Goal: Information Seeking & Learning: Learn about a topic

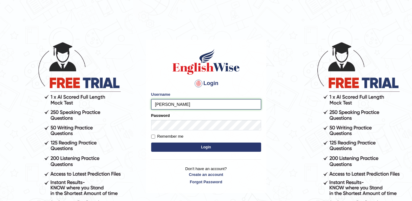
click at [181, 106] on input "eduard" at bounding box center [206, 104] width 110 height 10
type input "eduardpostica"
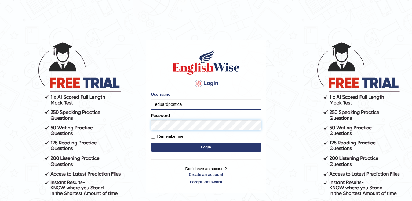
click at [151, 142] on button "Login" at bounding box center [206, 146] width 110 height 9
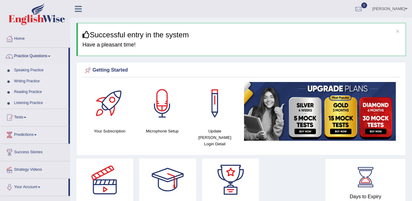
click at [24, 70] on link "Speaking Practice" at bounding box center [39, 70] width 57 height 11
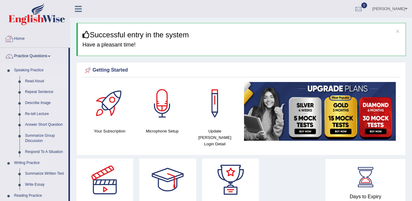
click at [31, 79] on link "Read Aloud" at bounding box center [45, 81] width 46 height 11
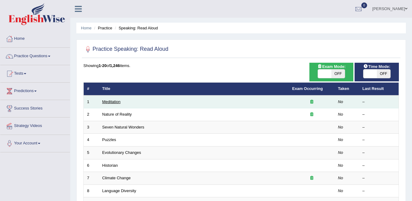
click at [114, 101] on link "Meditation" at bounding box center [111, 101] width 18 height 5
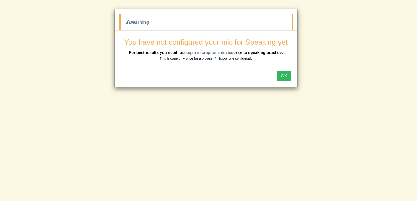
click at [284, 75] on button "OK" at bounding box center [284, 75] width 14 height 10
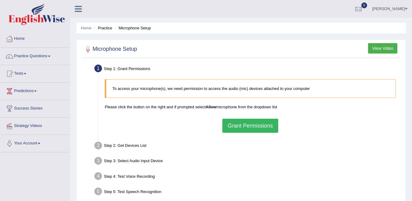
click at [254, 127] on button "Grant Permissions" at bounding box center [250, 125] width 56 height 14
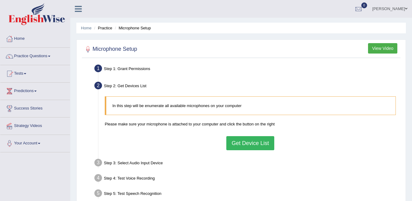
click at [245, 142] on button "Get Device List" at bounding box center [250, 143] width 48 height 14
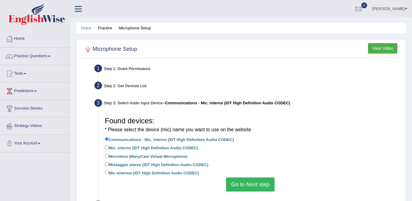
click at [112, 68] on div "Step 1: Grant Permissions" at bounding box center [247, 69] width 311 height 13
click at [141, 66] on div "Step 1: Grant Permissions" at bounding box center [247, 69] width 311 height 13
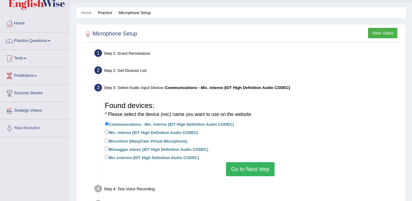
scroll to position [31, 0]
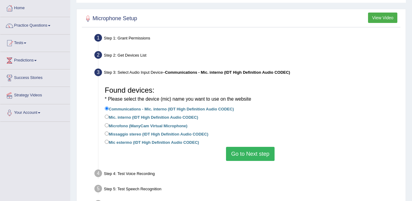
click at [246, 154] on button "Go to Next step" at bounding box center [250, 153] width 49 height 14
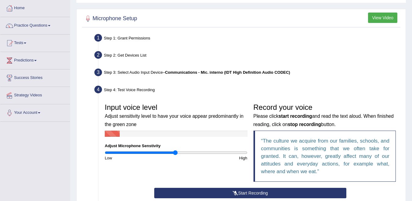
drag, startPoint x: 221, startPoint y: 160, endPoint x: 236, endPoint y: 158, distance: 14.7
click at [236, 159] on div "High" at bounding box center [213, 158] width 74 height 6
click at [234, 153] on input "range" at bounding box center [176, 152] width 143 height 5
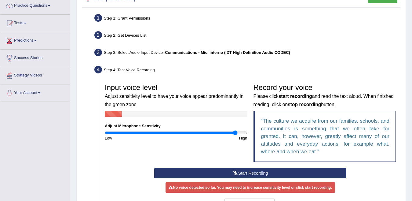
scroll to position [61, 0]
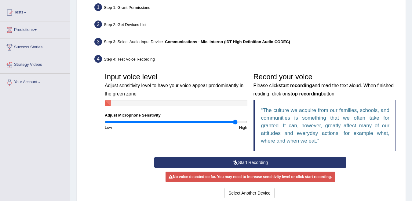
click at [230, 161] on button "Start Recording" at bounding box center [250, 162] width 192 height 10
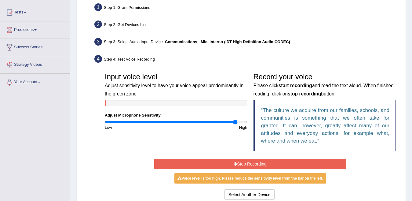
click at [252, 163] on button "Stop Recording" at bounding box center [250, 163] width 192 height 10
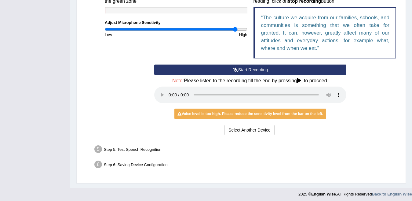
scroll to position [156, 0]
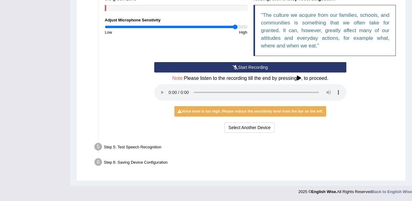
click at [187, 140] on ul "Step 1: Grant Permissions To access your microphone(s), we need permission to a…" at bounding box center [240, 38] width 315 height 263
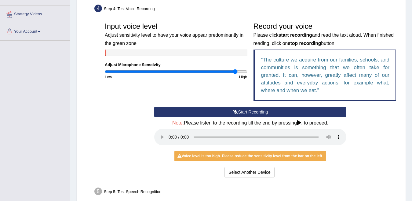
scroll to position [122, 0]
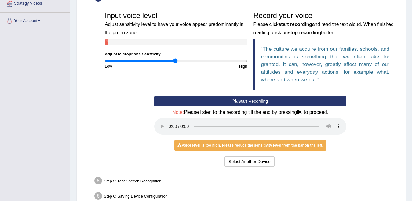
drag, startPoint x: 175, startPoint y: 62, endPoint x: 180, endPoint y: 61, distance: 5.3
click at [176, 61] on input "range" at bounding box center [176, 60] width 143 height 5
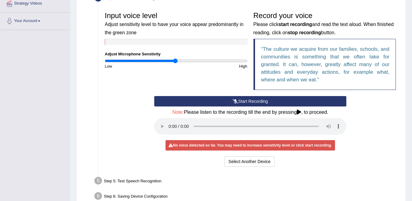
click at [245, 102] on button "Start Recording" at bounding box center [250, 101] width 192 height 10
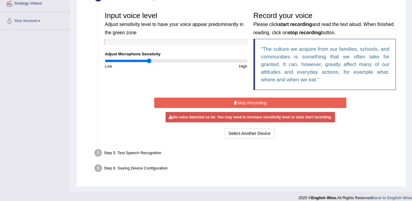
type input "0.62"
click at [148, 58] on input "range" at bounding box center [176, 60] width 143 height 5
click at [232, 103] on button "Stop Recording" at bounding box center [250, 102] width 192 height 10
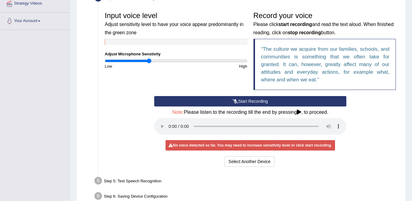
click at [233, 102] on icon at bounding box center [235, 101] width 5 height 4
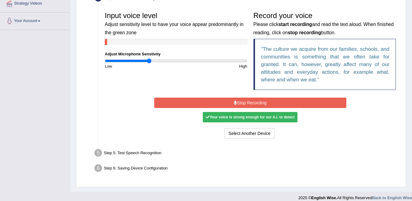
click at [256, 104] on button "Stop Recording" at bounding box center [250, 102] width 192 height 10
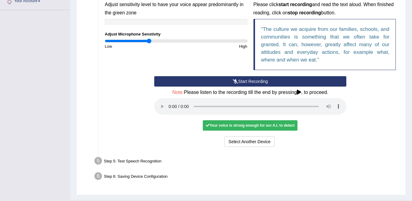
scroll to position [153, 0]
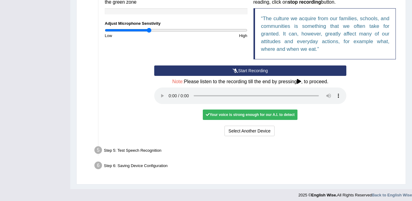
click at [156, 121] on div "Start Recording Stop Recording Note: Please listen to the recording till the en…" at bounding box center [250, 101] width 198 height 72
click at [316, 120] on div "Start Recording Stop Recording Note: Please listen to the recording till the en…" at bounding box center [250, 101] width 198 height 72
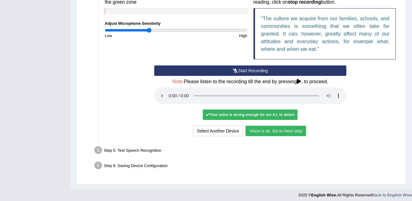
click at [267, 133] on button "Voice is ok. Go to Next step" at bounding box center [275, 130] width 60 height 10
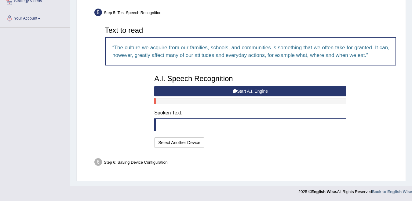
scroll to position [125, 0]
click at [242, 90] on button "Start A.I. Engine" at bounding box center [250, 91] width 192 height 10
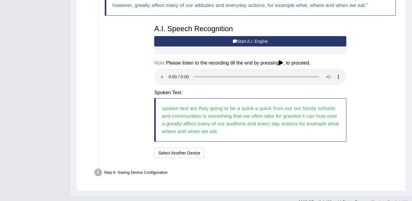
scroll to position [185, 0]
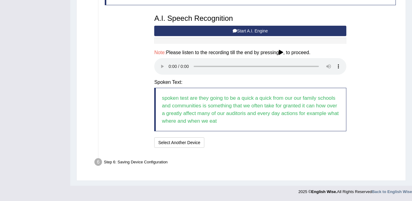
click at [254, 141] on div "I will practice without this feature Select Another Device Speech is ok. Go to …" at bounding box center [250, 143] width 192 height 12
click at [242, 155] on ul "Step 1: Grant Permissions To access your microphone(s), we need permission to a…" at bounding box center [240, 23] width 315 height 291
click at [237, 142] on button "Speech is ok. Go to Last step" at bounding box center [239, 142] width 64 height 10
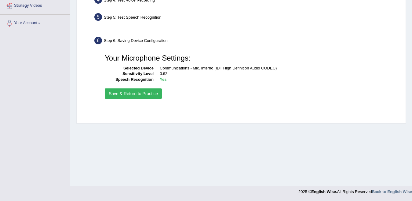
scroll to position [120, 0]
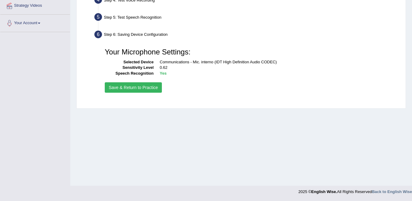
click at [142, 86] on button "Save & Return to Practice" at bounding box center [133, 87] width 57 height 10
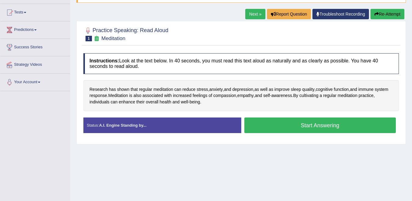
click at [317, 128] on button "Start Answering" at bounding box center [320, 125] width 152 height 16
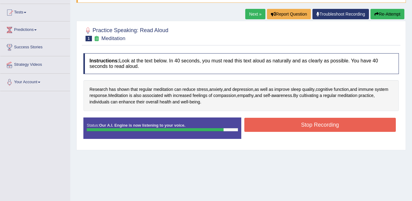
click at [255, 121] on button "Stop Recording" at bounding box center [320, 124] width 152 height 14
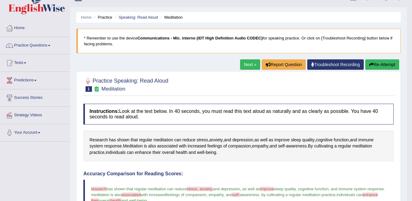
scroll to position [9, 0]
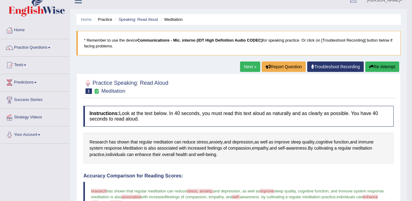
click at [250, 70] on link "Next »" at bounding box center [250, 66] width 20 height 10
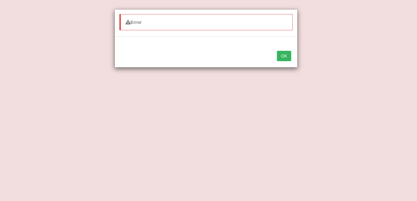
click at [289, 60] on button "OK" at bounding box center [284, 56] width 14 height 10
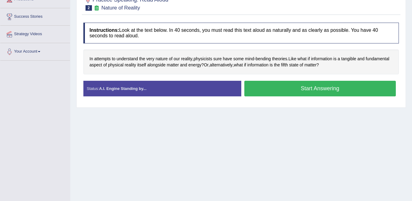
click at [284, 88] on button "Start Answering" at bounding box center [320, 89] width 152 height 16
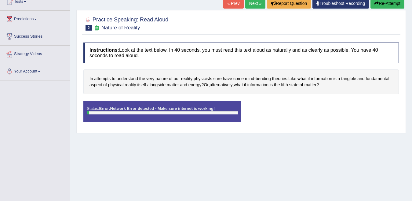
scroll to position [61, 0]
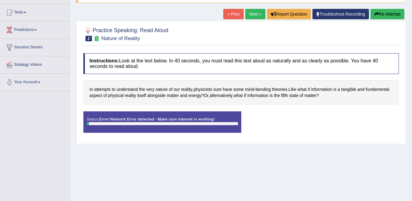
click at [230, 16] on link "« Prev" at bounding box center [233, 14] width 20 height 10
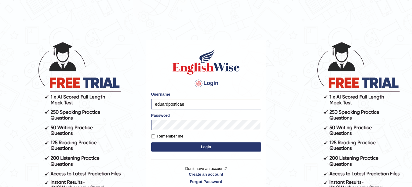
type input "eduardpostica"
click at [161, 143] on button "Login" at bounding box center [206, 146] width 110 height 9
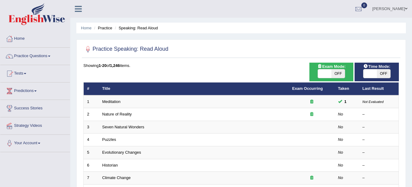
scroll to position [31, 0]
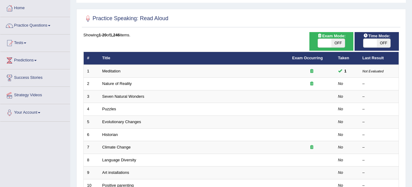
click at [216, 83] on td "Nature of Reality" at bounding box center [194, 84] width 190 height 13
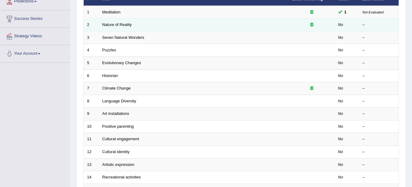
scroll to position [92, 0]
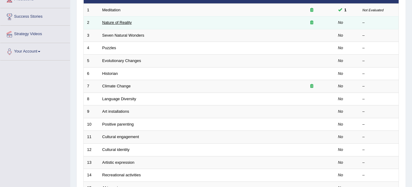
click at [115, 22] on link "Nature of Reality" at bounding box center [117, 22] width 30 height 5
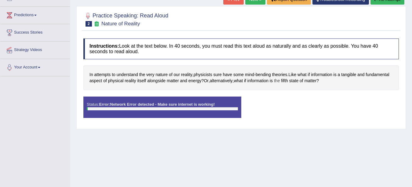
scroll to position [45, 0]
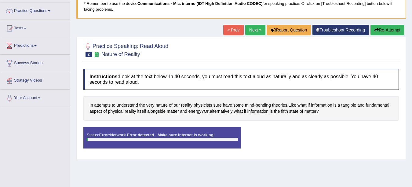
click at [386, 31] on button "Re-Attempt" at bounding box center [387, 30] width 34 height 10
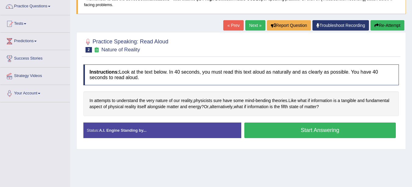
scroll to position [50, 0]
click at [325, 131] on button "Start Answering" at bounding box center [320, 130] width 152 height 16
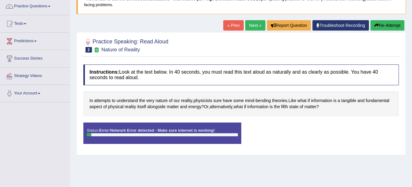
click at [383, 24] on button "Re-Attempt" at bounding box center [387, 25] width 34 height 10
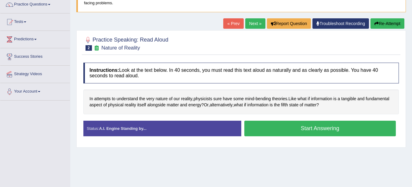
click at [277, 128] on button "Start Answering" at bounding box center [320, 129] width 152 height 16
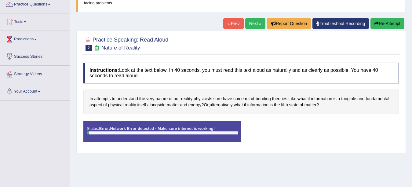
click at [136, 20] on div "Home Practice Speaking: Read Aloud Nature of Reality * Remember to use the devi…" at bounding box center [241, 100] width 342 height 305
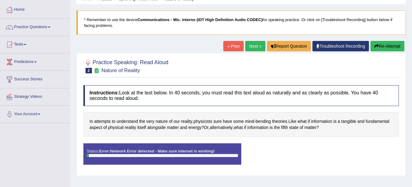
scroll to position [31, 0]
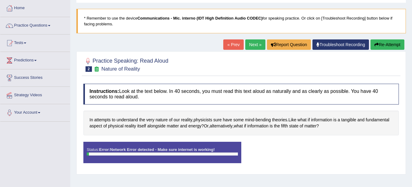
click at [338, 47] on link "Troubleshoot Recording" at bounding box center [340, 44] width 56 height 10
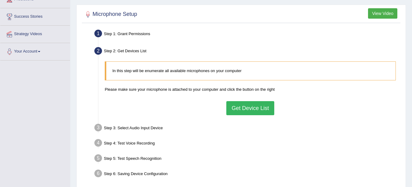
click at [251, 109] on button "Get Device List" at bounding box center [250, 108] width 48 height 14
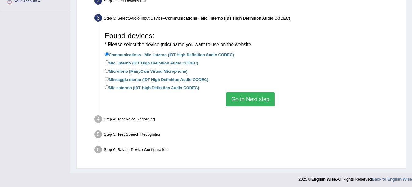
scroll to position [143, 0]
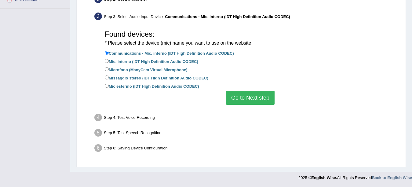
click at [245, 99] on button "Go to Next step" at bounding box center [250, 98] width 49 height 14
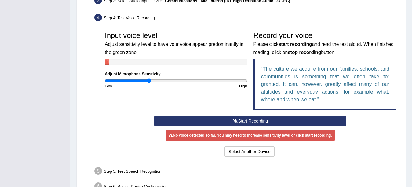
scroll to position [197, 0]
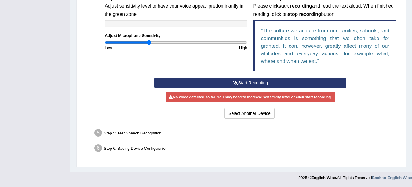
click at [246, 87] on button "Start Recording" at bounding box center [250, 83] width 192 height 10
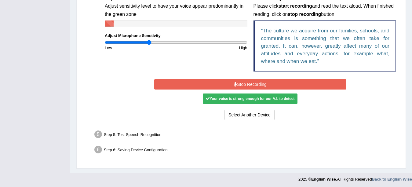
click at [248, 99] on div "Your voice is strong enough for our A.I. to detect" at bounding box center [250, 98] width 95 height 10
click at [255, 81] on button "Stop Recording" at bounding box center [250, 84] width 192 height 10
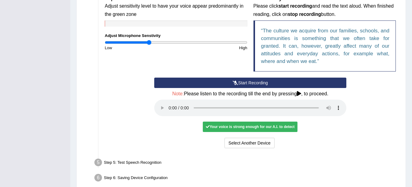
click at [252, 128] on div "Your voice is strong enough for our A.I. to detect" at bounding box center [250, 126] width 95 height 10
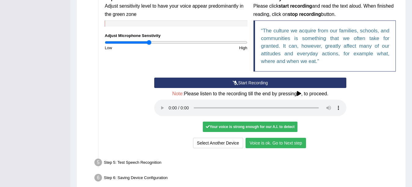
click at [260, 126] on div "Your voice is strong enough for our A.I. to detect" at bounding box center [250, 126] width 95 height 10
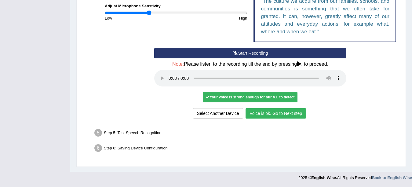
click at [274, 110] on button "Voice is ok. Go to Next step" at bounding box center [275, 113] width 60 height 10
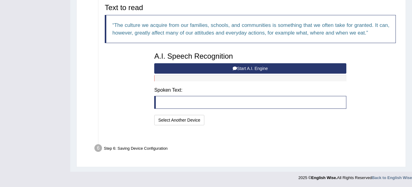
scroll to position [195, 0]
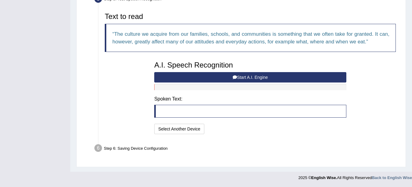
click at [206, 74] on button "Start A.I. Engine" at bounding box center [250, 77] width 192 height 10
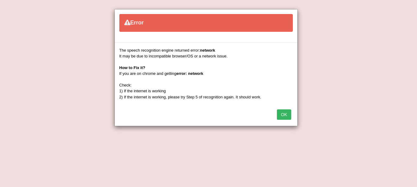
click at [277, 114] on div "OK" at bounding box center [206, 114] width 183 height 21
click at [281, 115] on button "OK" at bounding box center [284, 114] width 14 height 10
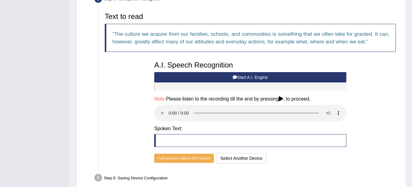
scroll to position [225, 0]
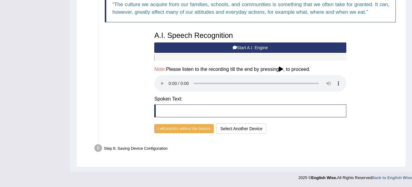
click at [201, 47] on button "Start A.I. Engine" at bounding box center [250, 47] width 192 height 10
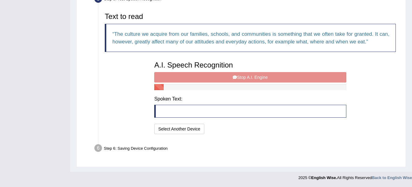
scroll to position [195, 0]
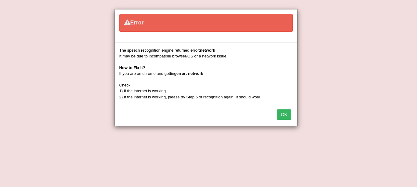
click at [276, 112] on div "OK" at bounding box center [206, 114] width 183 height 21
click at [275, 113] on div "OK" at bounding box center [206, 114] width 183 height 21
click at [280, 114] on button "OK" at bounding box center [284, 114] width 14 height 10
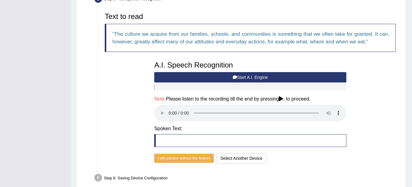
drag, startPoint x: 268, startPoint y: 67, endPoint x: 265, endPoint y: 70, distance: 4.2
click at [269, 67] on h3 "A.I. Speech Recognition" at bounding box center [250, 65] width 192 height 8
click at [260, 77] on button "Start A.I. Engine" at bounding box center [250, 77] width 192 height 10
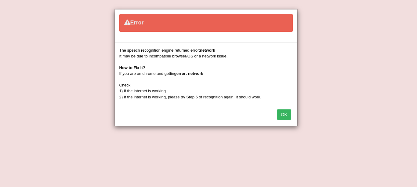
click at [282, 114] on button "OK" at bounding box center [284, 114] width 14 height 10
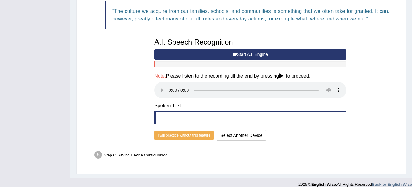
scroll to position [225, 0]
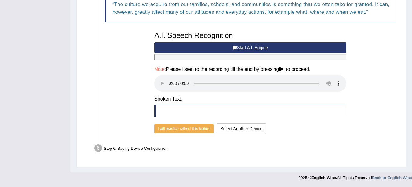
click at [283, 70] on icon at bounding box center [281, 69] width 4 height 5
click at [244, 49] on button "Start A.I. Engine" at bounding box center [250, 47] width 192 height 10
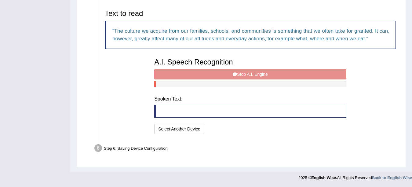
scroll to position [195, 0]
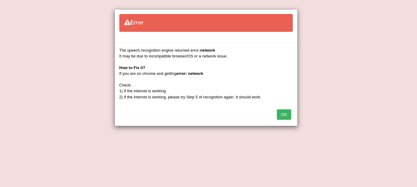
click at [284, 112] on button "OK" at bounding box center [284, 114] width 14 height 10
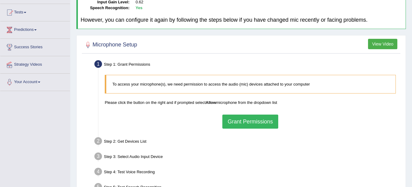
click at [241, 126] on button "Grant Permissions" at bounding box center [250, 121] width 56 height 14
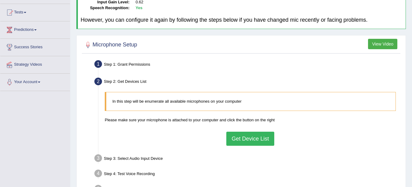
click at [242, 138] on button "Get Device List" at bounding box center [250, 139] width 48 height 14
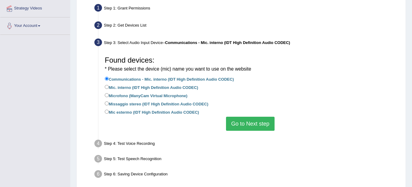
scroll to position [122, 0]
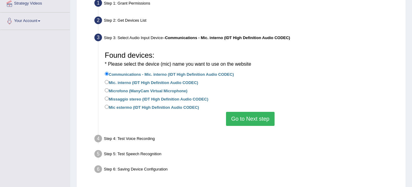
click at [244, 119] on button "Go to Next step" at bounding box center [250, 119] width 49 height 14
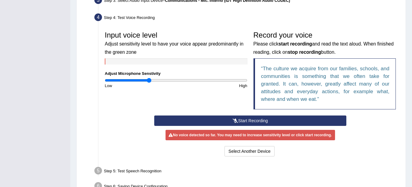
scroll to position [153, 0]
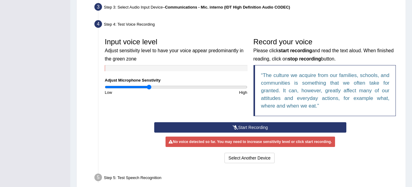
click at [233, 125] on button "Start Recording" at bounding box center [250, 127] width 192 height 10
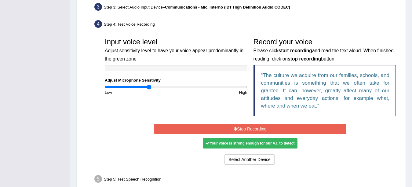
click at [244, 128] on button "Stop Recording" at bounding box center [250, 129] width 192 height 10
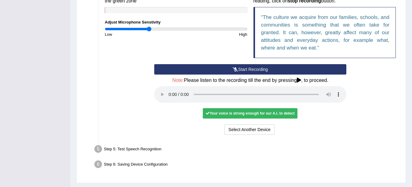
scroll to position [214, 0]
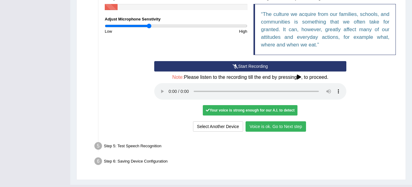
click at [262, 123] on button "Voice is ok. Go to Next step" at bounding box center [275, 126] width 60 height 10
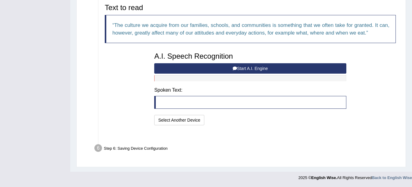
scroll to position [195, 0]
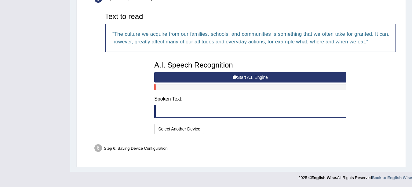
click at [235, 76] on icon at bounding box center [235, 77] width 4 height 4
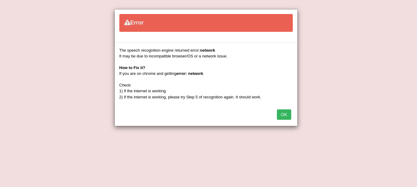
click at [290, 115] on button "OK" at bounding box center [284, 114] width 14 height 10
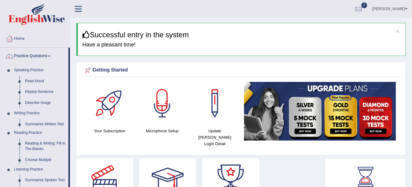
scroll to position [61, 0]
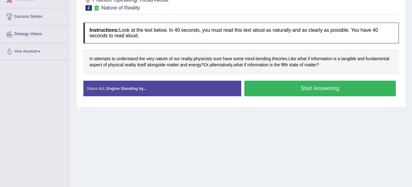
click at [285, 84] on button "Start Answering" at bounding box center [320, 89] width 152 height 16
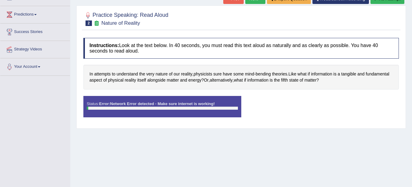
scroll to position [42, 0]
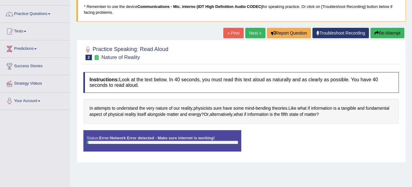
click at [318, 34] on link "Troubleshoot Recording" at bounding box center [340, 33] width 56 height 10
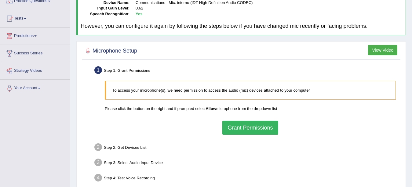
scroll to position [92, 0]
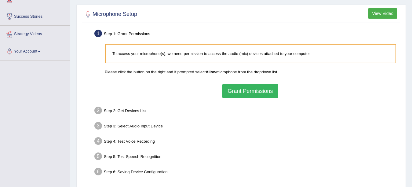
click at [244, 92] on button "Grant Permissions" at bounding box center [250, 91] width 56 height 14
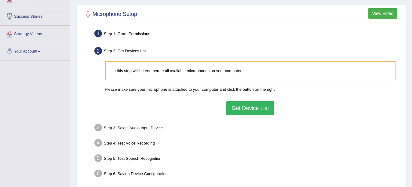
click at [237, 106] on button "Get Device List" at bounding box center [250, 108] width 48 height 14
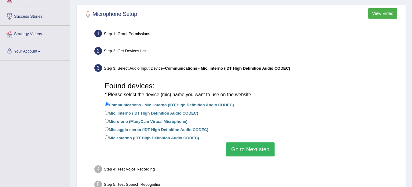
click at [245, 149] on button "Go to Next step" at bounding box center [250, 149] width 49 height 14
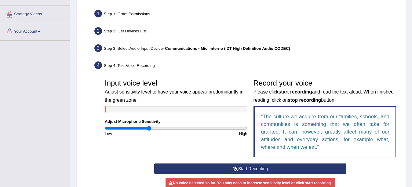
scroll to position [122, 0]
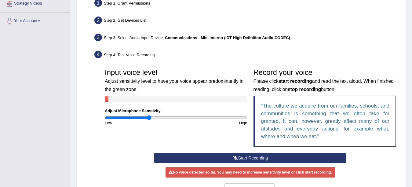
click at [239, 159] on button "Start Recording" at bounding box center [250, 158] width 192 height 10
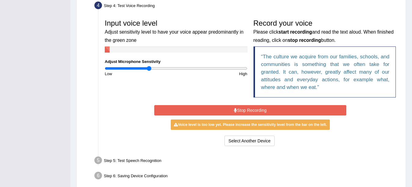
scroll to position [183, 0]
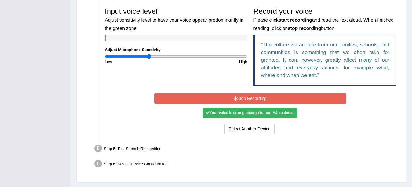
click at [232, 98] on button "Stop Recording" at bounding box center [250, 98] width 192 height 10
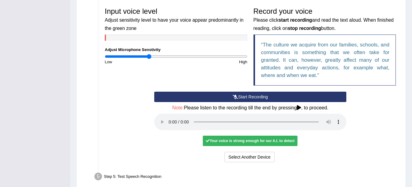
click at [233, 142] on div "Your voice is strong enough for our A.I. to detect" at bounding box center [250, 141] width 95 height 10
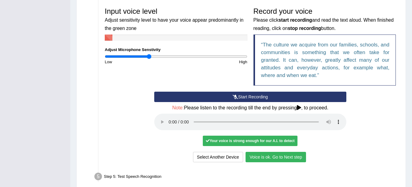
click at [260, 161] on button "Voice is ok. Go to Next step" at bounding box center [275, 157] width 60 height 10
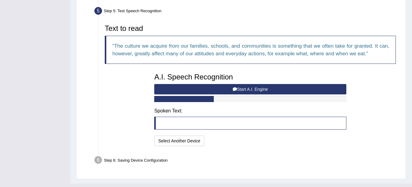
scroll to position [195, 0]
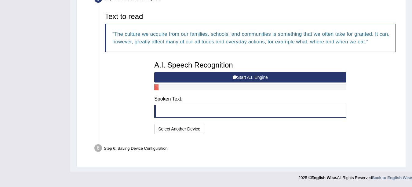
click at [179, 74] on button "Start A.I. Engine" at bounding box center [250, 77] width 192 height 10
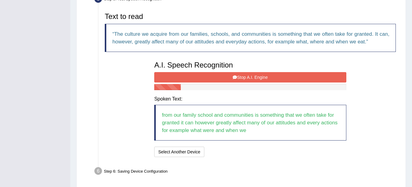
scroll to position [218, 0]
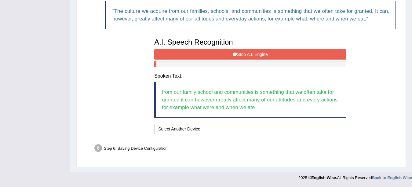
click at [259, 54] on button "Stop A.I. Engine" at bounding box center [250, 54] width 192 height 10
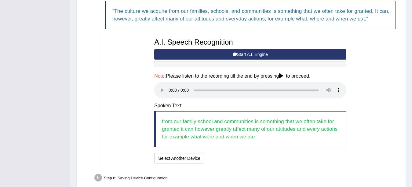
click at [378, 63] on div "Text to read The culture we acquire from our families, schools, and communities…" at bounding box center [250, 76] width 297 height 178
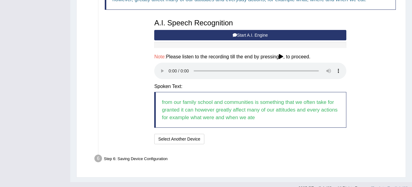
scroll to position [248, 0]
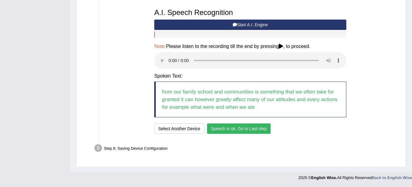
click at [244, 126] on button "Speech is ok. Go to Last step" at bounding box center [239, 128] width 64 height 10
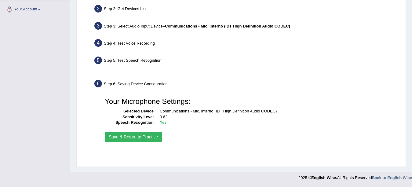
scroll to position [134, 0]
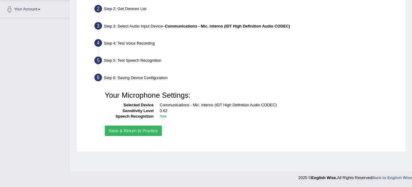
click at [150, 128] on button "Save & Return to Practice" at bounding box center [133, 130] width 57 height 10
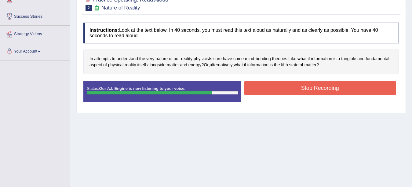
click at [275, 87] on button "Stop Recording" at bounding box center [320, 88] width 152 height 14
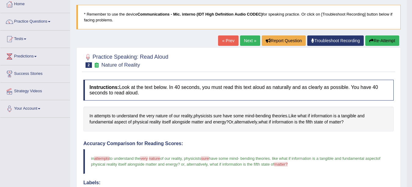
scroll to position [31, 0]
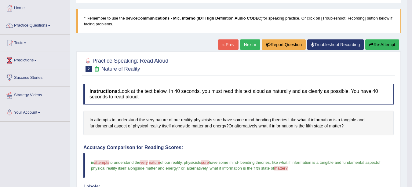
click at [246, 43] on link "Next »" at bounding box center [250, 44] width 20 height 10
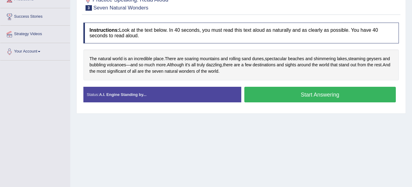
click at [284, 94] on button "Start Answering" at bounding box center [320, 95] width 152 height 16
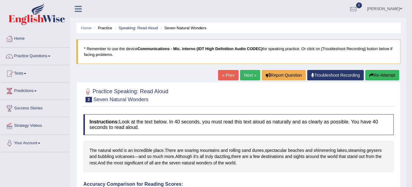
click at [378, 76] on button "Re-Attempt" at bounding box center [382, 75] width 34 height 10
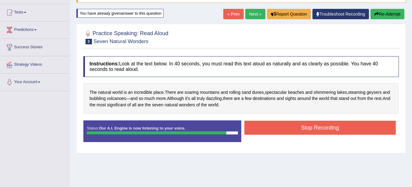
click at [276, 127] on button "Stop Recording" at bounding box center [320, 128] width 152 height 14
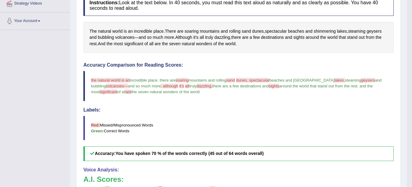
scroll to position [61, 0]
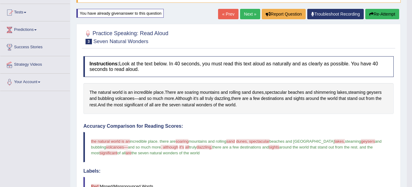
click at [251, 15] on link "Next »" at bounding box center [250, 14] width 20 height 10
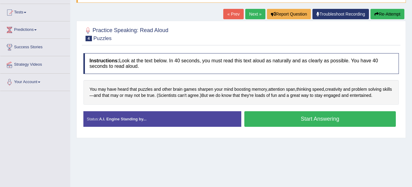
click at [291, 115] on button "Start Answering" at bounding box center [320, 119] width 152 height 16
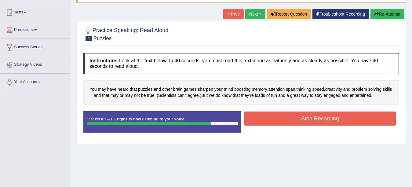
click at [332, 117] on button "Stop Recording" at bounding box center [320, 118] width 152 height 14
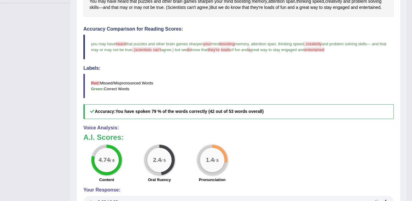
scroll to position [57, 0]
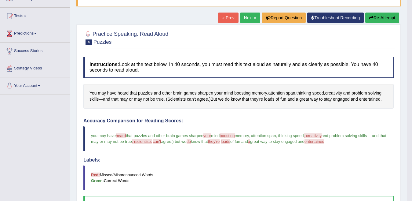
click at [240, 17] on link "Next »" at bounding box center [250, 18] width 20 height 10
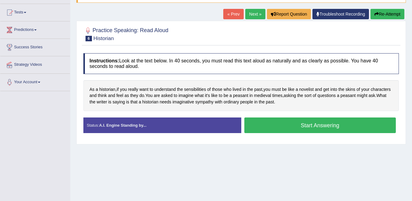
click at [291, 127] on button "Start Answering" at bounding box center [320, 125] width 152 height 16
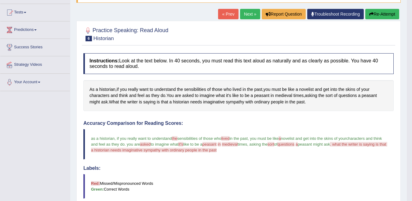
click at [374, 17] on button "Re-Attempt" at bounding box center [382, 14] width 34 height 10
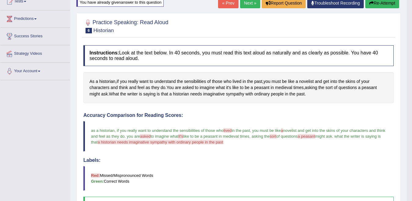
scroll to position [61, 0]
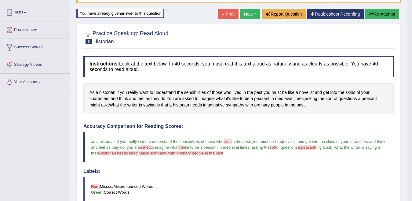
click at [373, 13] on button "Re-Attempt" at bounding box center [382, 14] width 34 height 10
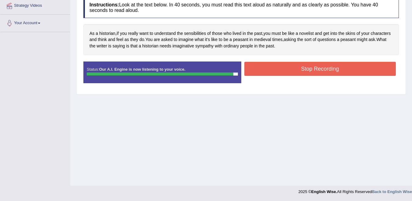
click at [304, 70] on button "Stop Recording" at bounding box center [320, 69] width 152 height 14
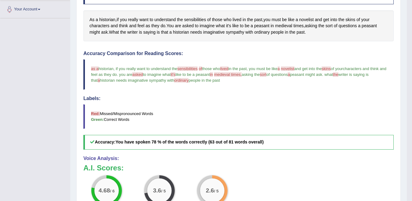
scroll to position [42, 0]
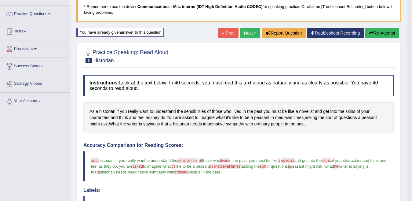
click at [245, 33] on link "Next »" at bounding box center [250, 33] width 20 height 10
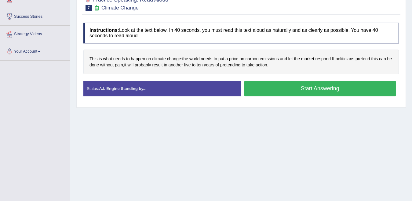
click at [289, 88] on button "Start Answering" at bounding box center [320, 89] width 152 height 16
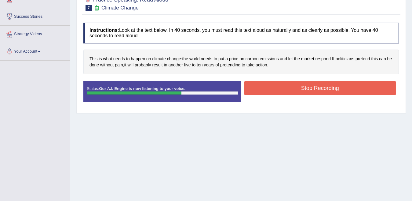
click at [289, 86] on button "Stop Recording" at bounding box center [320, 88] width 152 height 14
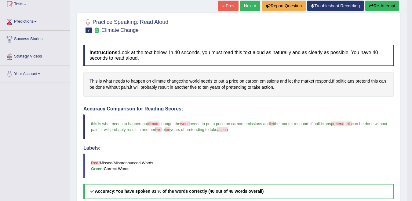
scroll to position [27, 0]
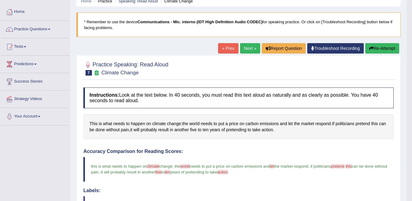
click at [248, 45] on link "Next »" at bounding box center [250, 48] width 20 height 10
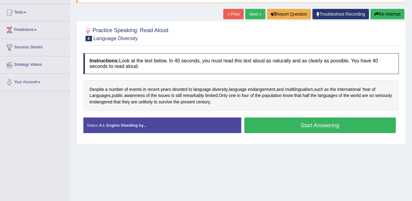
click at [326, 122] on button "Start Answering" at bounding box center [320, 125] width 152 height 16
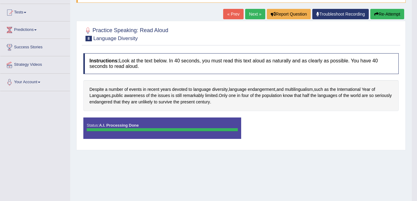
click at [264, 126] on div "Status: A.I. Processing Done Start Answering Stop Recording" at bounding box center [240, 130] width 315 height 27
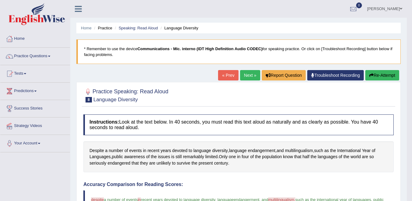
click at [246, 78] on link "Next »" at bounding box center [250, 75] width 20 height 10
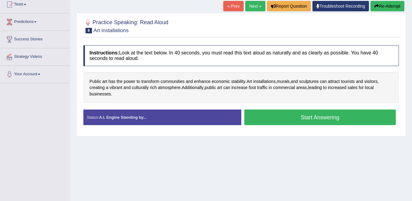
click at [355, 116] on button "Start Answering" at bounding box center [320, 117] width 152 height 16
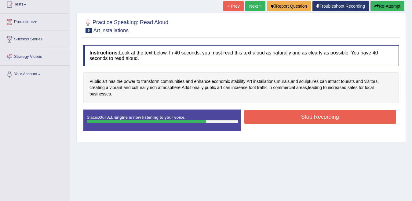
click at [251, 115] on button "Stop Recording" at bounding box center [320, 117] width 152 height 14
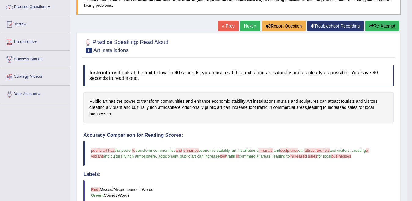
scroll to position [38, 0]
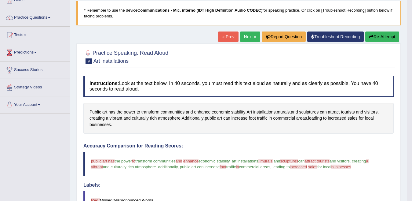
click at [382, 39] on button "Re-Attempt" at bounding box center [382, 36] width 34 height 10
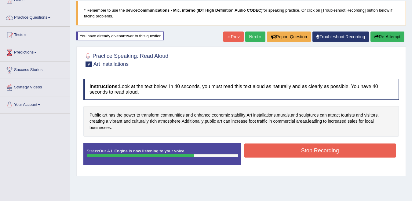
click at [264, 149] on button "Stop Recording" at bounding box center [320, 150] width 152 height 14
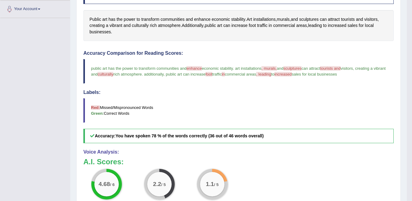
scroll to position [67, 0]
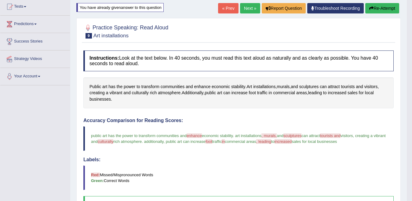
click at [242, 11] on link "Next »" at bounding box center [250, 8] width 20 height 10
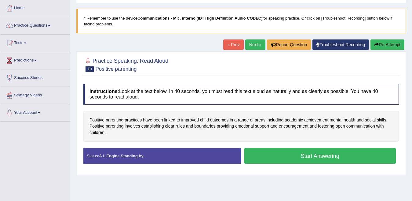
click at [277, 154] on button "Start Answering" at bounding box center [320, 156] width 152 height 16
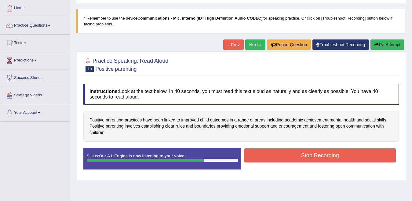
click at [297, 156] on button "Stop Recording" at bounding box center [320, 155] width 152 height 14
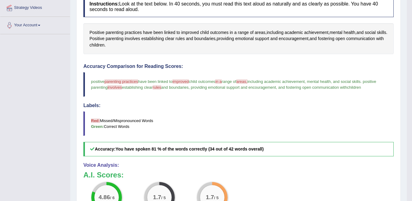
scroll to position [63, 0]
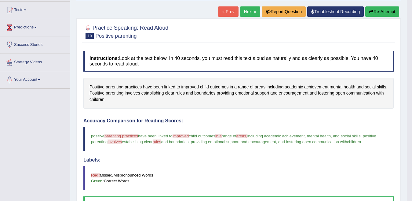
click at [246, 13] on link "Next »" at bounding box center [250, 11] width 20 height 10
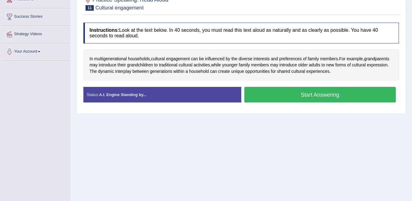
click at [271, 95] on button "Start Answering" at bounding box center [320, 95] width 152 height 16
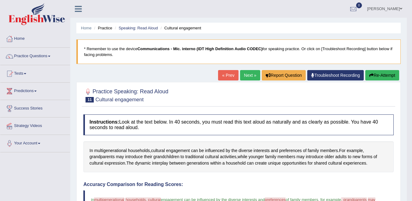
click at [385, 74] on button "Re-Attempt" at bounding box center [382, 75] width 34 height 10
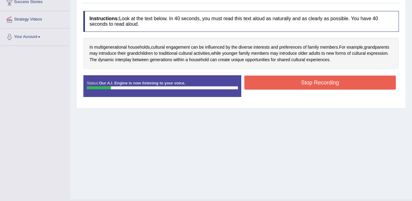
click at [267, 85] on button "Stop Recording" at bounding box center [320, 82] width 152 height 14
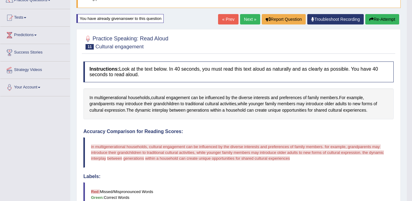
scroll to position [45, 0]
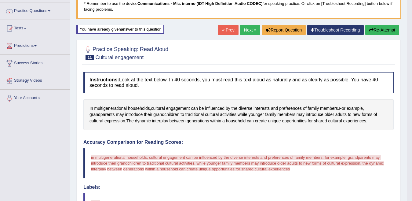
click at [376, 33] on button "Re-Attempt" at bounding box center [382, 30] width 34 height 10
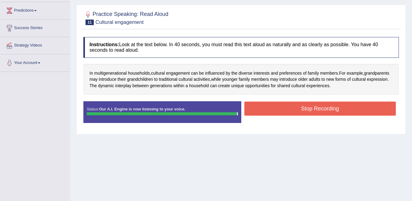
click at [343, 106] on button "Stop Recording" at bounding box center [320, 108] width 152 height 14
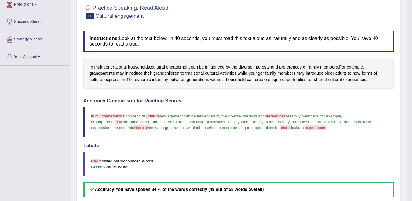
scroll to position [19, 0]
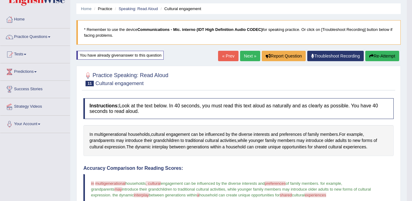
click at [241, 58] on link "Next »" at bounding box center [250, 56] width 20 height 10
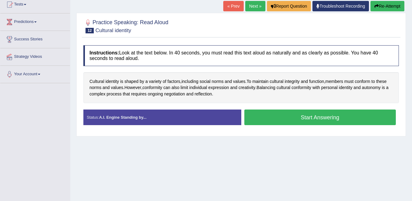
click at [278, 117] on button "Start Answering" at bounding box center [320, 117] width 152 height 16
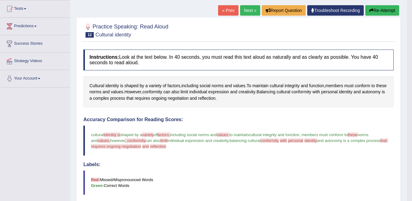
scroll to position [8, 0]
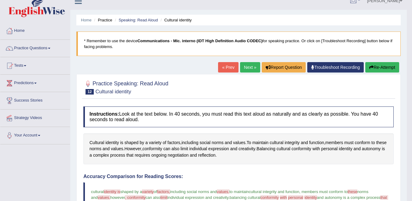
click at [389, 65] on button "Re-Attempt" at bounding box center [382, 67] width 34 height 10
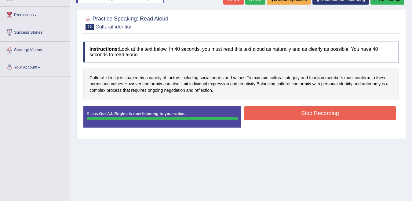
click at [261, 112] on button "Stop Recording" at bounding box center [320, 113] width 152 height 14
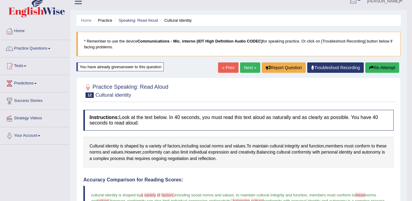
scroll to position [6, 0]
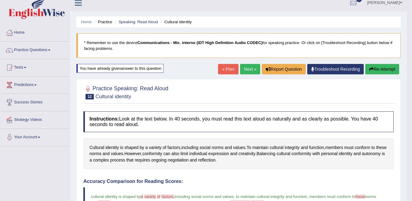
click at [391, 67] on button "Re-Attempt" at bounding box center [382, 69] width 34 height 10
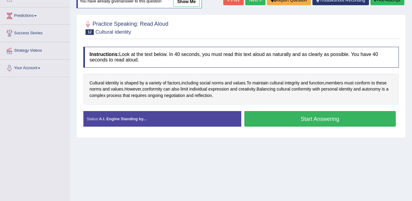
click at [275, 124] on button "Start Answering" at bounding box center [320, 119] width 152 height 16
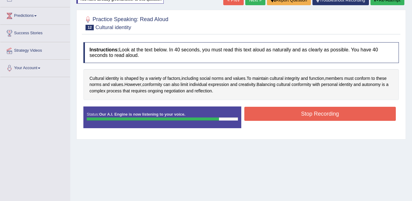
click at [259, 110] on button "Stop Recording" at bounding box center [320, 114] width 152 height 14
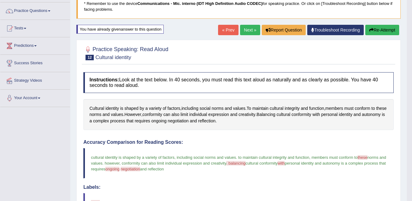
scroll to position [12, 0]
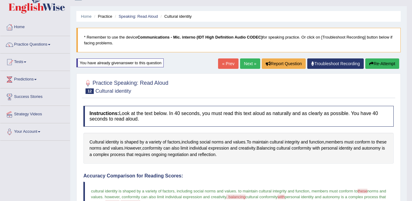
click at [247, 65] on link "Next »" at bounding box center [250, 63] width 20 height 10
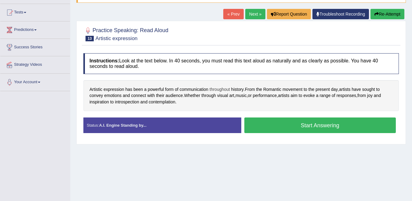
click at [220, 89] on span "throughout" at bounding box center [219, 89] width 20 height 6
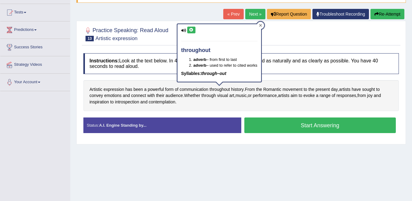
click at [261, 26] on icon at bounding box center [260, 25] width 3 height 3
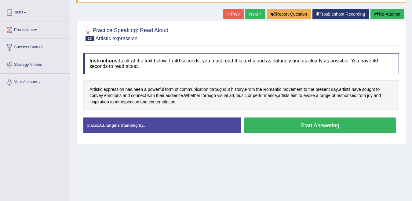
click at [262, 125] on button "Start Answering" at bounding box center [320, 125] width 152 height 16
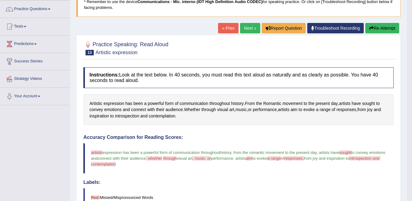
scroll to position [39, 0]
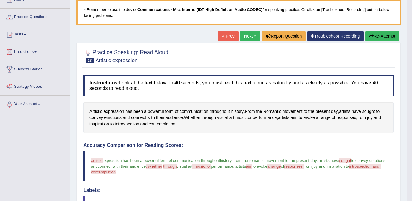
click at [246, 38] on link "Next »" at bounding box center [250, 36] width 20 height 10
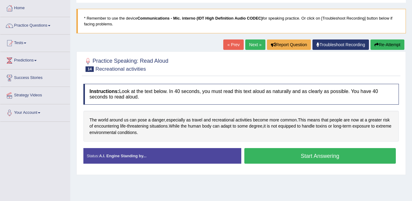
click at [274, 154] on button "Start Answering" at bounding box center [320, 156] width 152 height 16
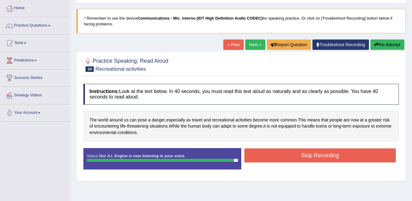
click at [299, 155] on button "Stop Recording" at bounding box center [320, 155] width 152 height 14
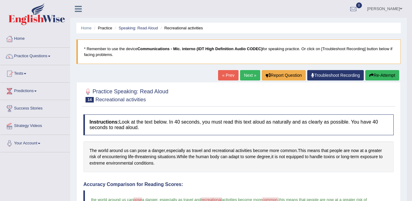
click at [248, 79] on link "Next »" at bounding box center [250, 75] width 20 height 10
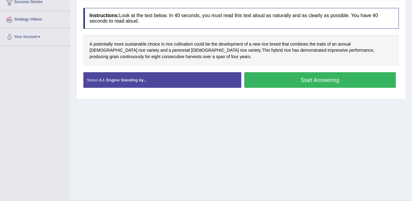
click at [272, 72] on button "Start Answering" at bounding box center [320, 80] width 152 height 16
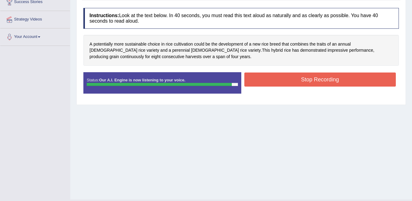
click at [265, 79] on button "Stop Recording" at bounding box center [320, 79] width 152 height 14
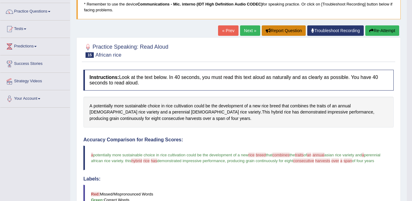
scroll to position [9, 0]
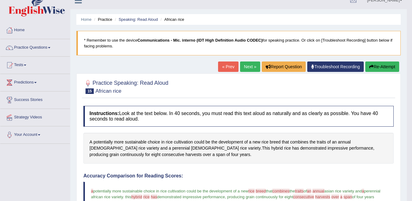
click at [241, 67] on link "Next »" at bounding box center [250, 66] width 20 height 10
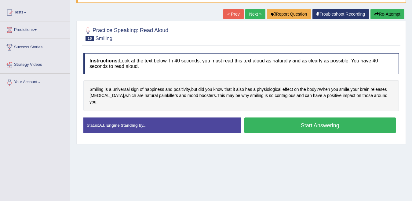
click at [271, 117] on button "Start Answering" at bounding box center [320, 125] width 152 height 16
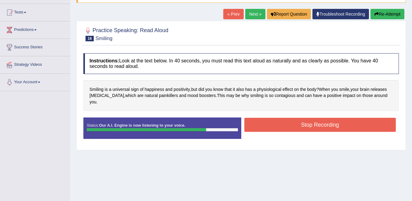
click at [365, 117] on button "Stop Recording" at bounding box center [320, 124] width 152 height 14
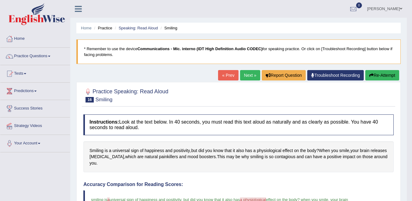
click at [245, 77] on link "Next »" at bounding box center [250, 75] width 20 height 10
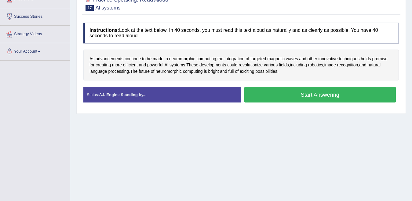
click at [324, 91] on button "Start Answering" at bounding box center [320, 95] width 152 height 16
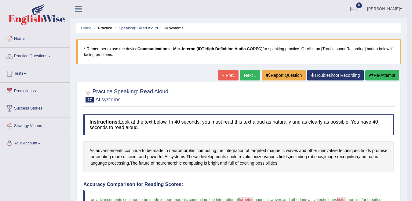
click at [376, 75] on button "Re-Attempt" at bounding box center [382, 75] width 34 height 10
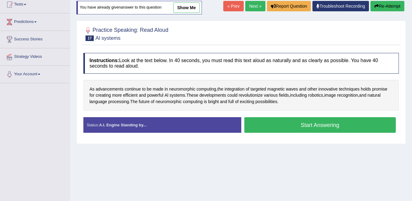
click at [273, 120] on button "Start Answering" at bounding box center [320, 125] width 152 height 16
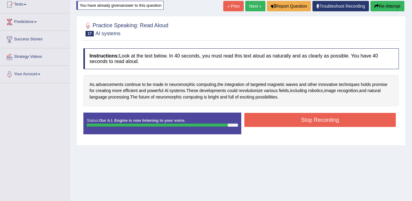
click at [274, 118] on button "Stop Recording" at bounding box center [320, 120] width 152 height 14
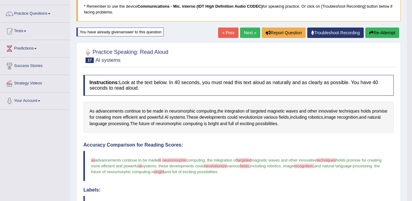
scroll to position [42, 0]
click at [369, 34] on icon "button" at bounding box center [371, 33] width 4 height 4
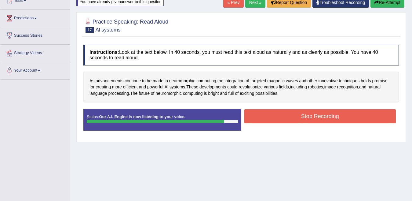
click at [287, 118] on button "Stop Recording" at bounding box center [320, 116] width 152 height 14
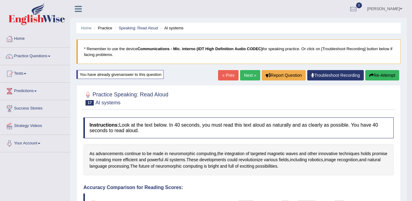
click at [256, 75] on link "Next »" at bounding box center [250, 75] width 20 height 10
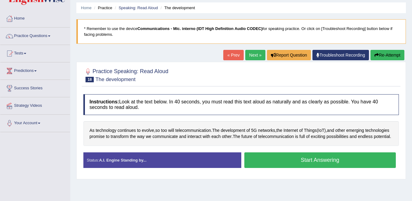
scroll to position [31, 0]
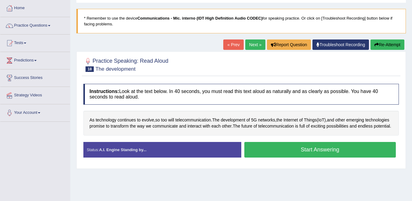
click at [252, 154] on button "Start Answering" at bounding box center [320, 150] width 152 height 16
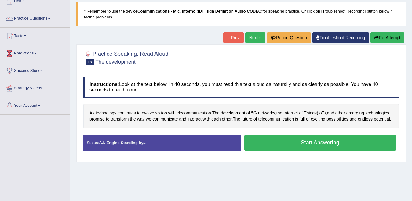
scroll to position [92, 0]
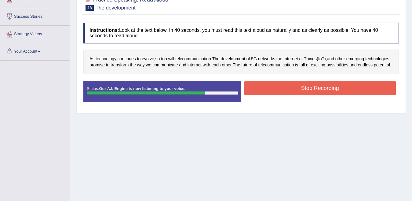
click at [273, 93] on button "Stop Recording" at bounding box center [320, 88] width 152 height 14
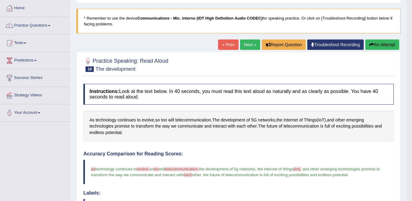
scroll to position [0, 0]
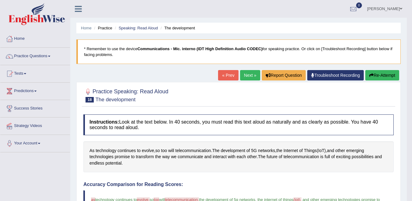
click at [246, 78] on link "Next »" at bounding box center [250, 75] width 20 height 10
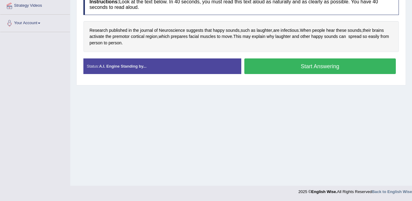
click at [262, 70] on button "Start Answering" at bounding box center [320, 66] width 152 height 16
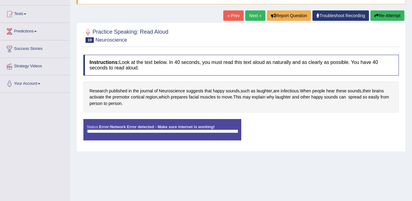
scroll to position [28, 0]
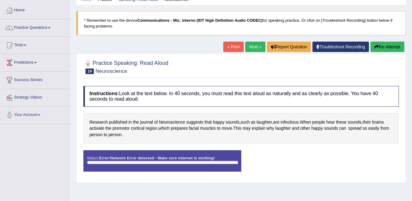
click at [383, 41] on div "Home Practice Speaking: Read Aloud Neuroscience * Remember to use the device Co…" at bounding box center [241, 124] width 342 height 305
click at [378, 50] on button "Re-Attempt" at bounding box center [387, 47] width 34 height 10
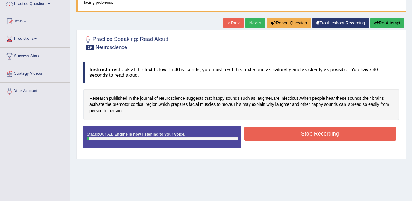
scroll to position [59, 0]
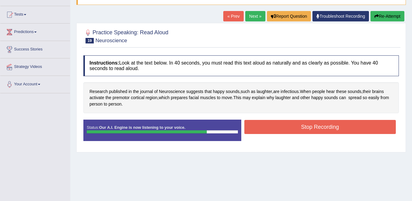
click at [250, 123] on button "Stop Recording" at bounding box center [320, 127] width 152 height 14
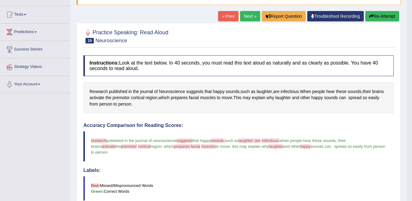
click at [389, 17] on button "Re-Attempt" at bounding box center [382, 16] width 34 height 10
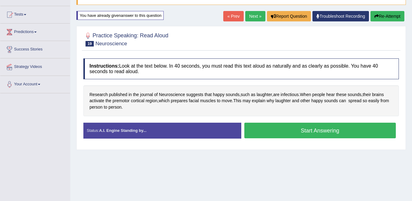
click at [283, 130] on button "Start Answering" at bounding box center [320, 130] width 152 height 16
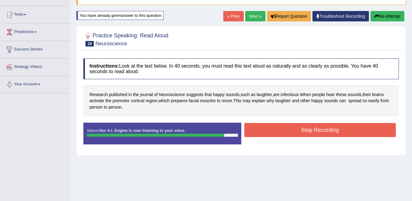
click at [283, 129] on button "Stop Recording" at bounding box center [320, 130] width 152 height 14
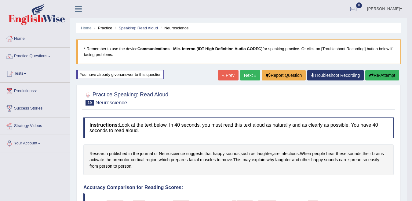
click at [243, 77] on link "Next »" at bounding box center [250, 75] width 20 height 10
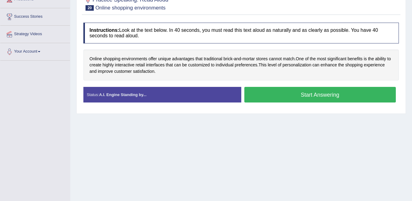
scroll to position [92, 0]
click at [263, 95] on button "Start Answering" at bounding box center [320, 95] width 152 height 16
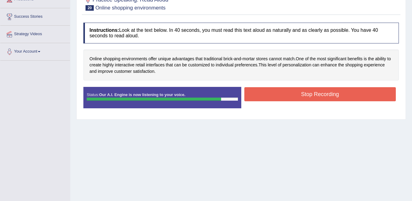
click at [264, 94] on button "Stop Recording" at bounding box center [320, 94] width 152 height 14
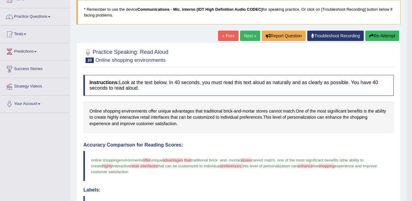
scroll to position [39, 0]
click at [242, 35] on link "Next »" at bounding box center [250, 36] width 20 height 10
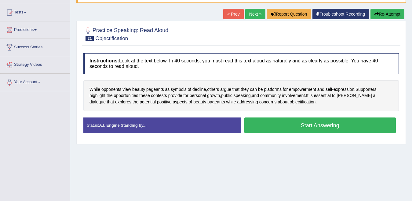
click at [310, 125] on button "Start Answering" at bounding box center [320, 125] width 152 height 16
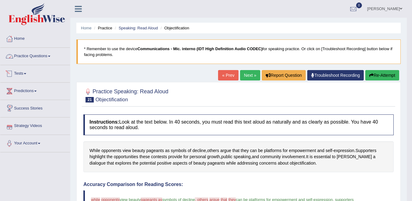
click at [33, 55] on link "Practice Questions" at bounding box center [35, 55] width 70 height 15
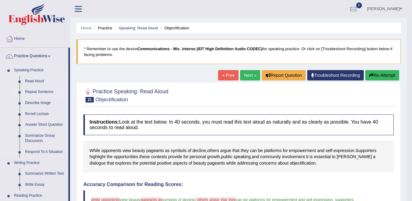
click at [43, 90] on link "Repeat Sentence" at bounding box center [45, 91] width 46 height 11
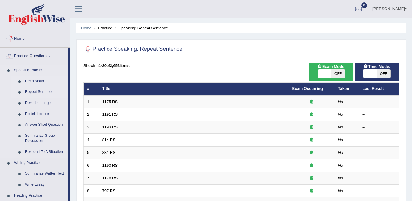
click at [26, 80] on link "Read Aloud" at bounding box center [45, 81] width 46 height 11
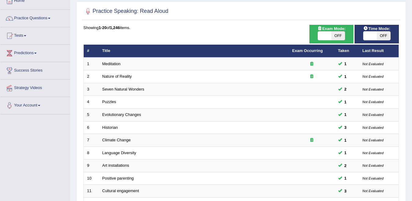
scroll to position [20, 0]
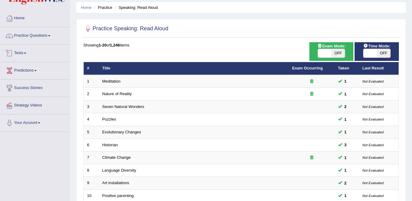
click at [30, 37] on link "Practice Questions" at bounding box center [35, 34] width 70 height 15
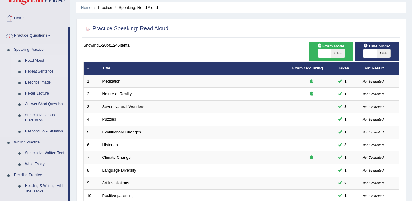
click at [33, 69] on link "Repeat Sentence" at bounding box center [45, 71] width 46 height 11
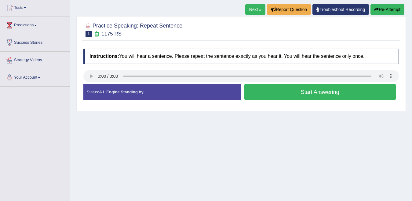
click at [271, 96] on button "Start Answering" at bounding box center [320, 92] width 152 height 16
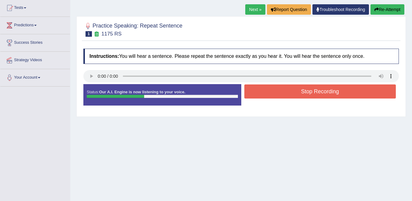
click at [273, 95] on button "Stop Recording" at bounding box center [320, 91] width 152 height 14
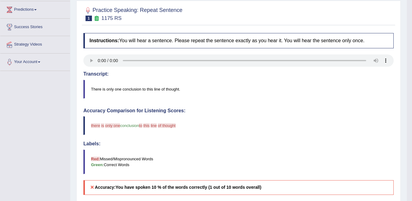
scroll to position [66, 0]
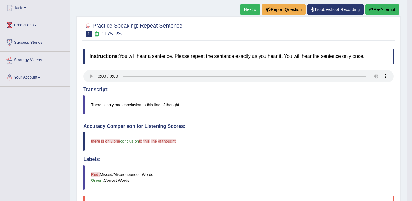
click at [371, 7] on icon "button" at bounding box center [371, 9] width 4 height 4
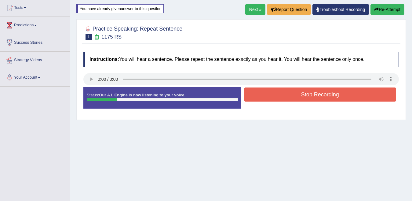
click at [250, 94] on button "Stop Recording" at bounding box center [320, 94] width 152 height 14
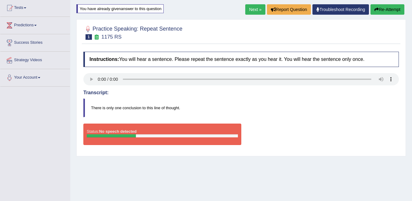
click at [381, 5] on button "Re-Attempt" at bounding box center [387, 9] width 34 height 10
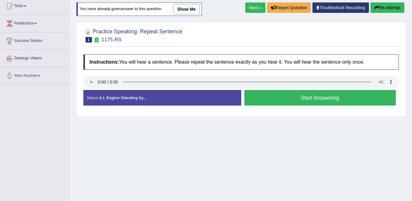
scroll to position [66, 0]
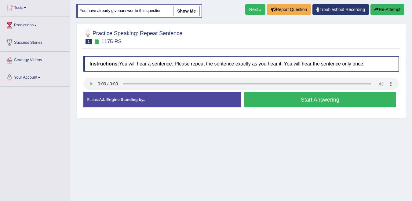
click at [202, 153] on div "Home Practice Speaking: Repeat Sentence 1175 RS * Remember to use the device Co…" at bounding box center [241, 86] width 342 height 305
click at [277, 97] on button "Start Answering" at bounding box center [320, 100] width 152 height 16
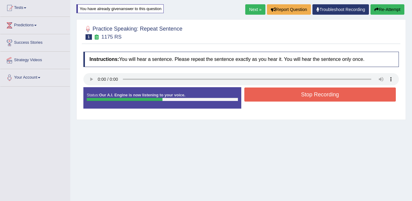
click at [274, 93] on button "Stop Recording" at bounding box center [320, 94] width 152 height 14
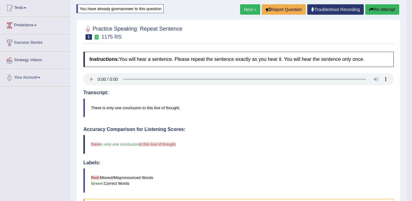
click at [375, 7] on button "Re-Attempt" at bounding box center [382, 9] width 34 height 10
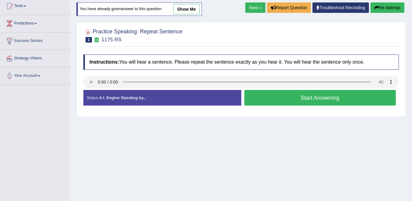
click at [284, 101] on button "Start Answering" at bounding box center [320, 98] width 152 height 16
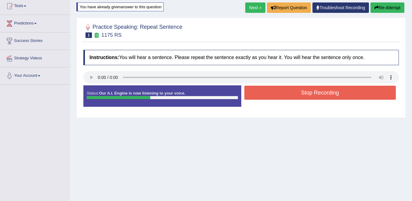
click at [287, 94] on button "Stop Recording" at bounding box center [320, 92] width 152 height 14
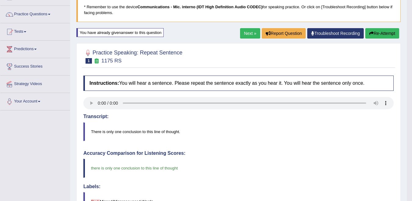
scroll to position [7, 0]
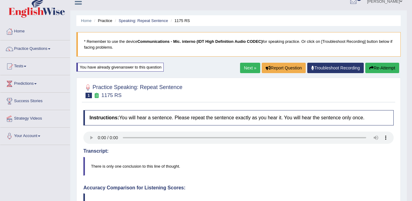
click at [382, 70] on button "Re-Attempt" at bounding box center [382, 68] width 34 height 10
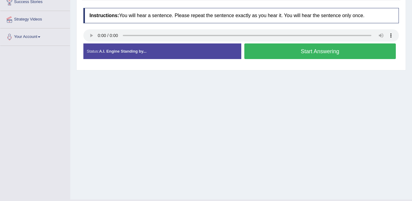
click at [314, 54] on button "Start Answering" at bounding box center [320, 51] width 152 height 16
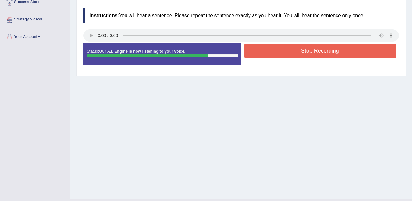
click at [286, 48] on button "Stop Recording" at bounding box center [320, 51] width 152 height 14
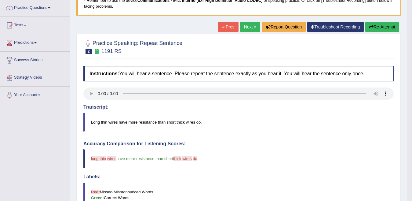
scroll to position [15, 0]
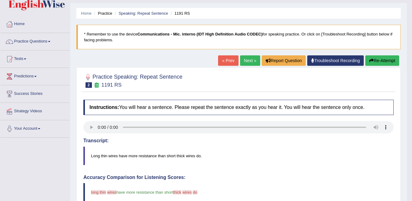
click at [377, 61] on button "Re-Attempt" at bounding box center [382, 60] width 34 height 10
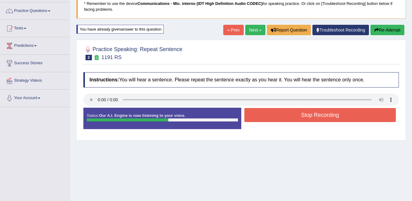
click at [304, 111] on button "Stop Recording" at bounding box center [320, 115] width 152 height 14
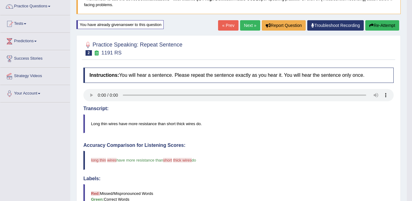
scroll to position [45, 0]
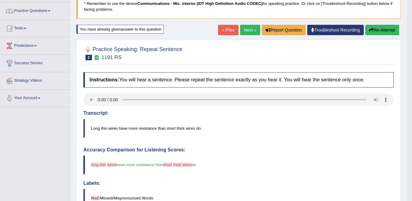
click at [370, 30] on icon "button" at bounding box center [371, 30] width 4 height 4
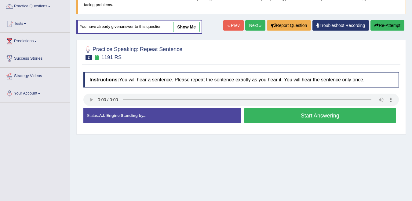
click at [259, 117] on button "Start Answering" at bounding box center [320, 115] width 152 height 16
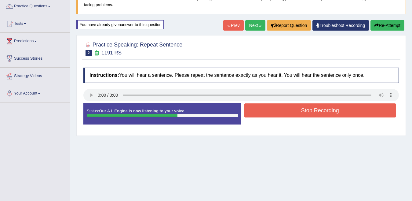
click at [267, 111] on button "Stop Recording" at bounding box center [320, 110] width 152 height 14
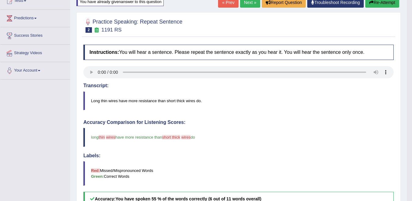
scroll to position [7, 0]
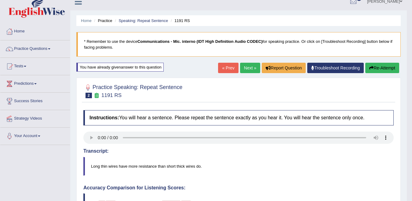
click at [248, 70] on link "Next »" at bounding box center [250, 68] width 20 height 10
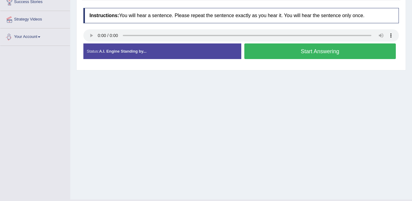
click at [280, 50] on button "Start Answering" at bounding box center [320, 51] width 152 height 16
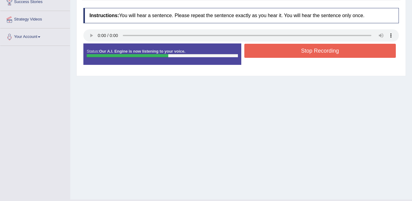
click at [285, 53] on button "Stop Recording" at bounding box center [320, 51] width 152 height 14
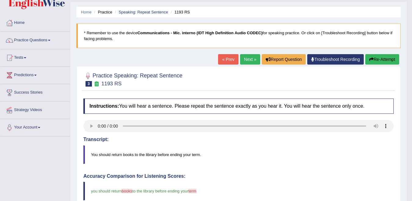
scroll to position [15, 0]
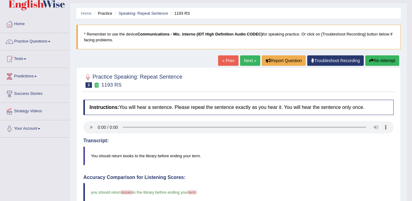
click at [245, 60] on link "Next »" at bounding box center [250, 60] width 20 height 10
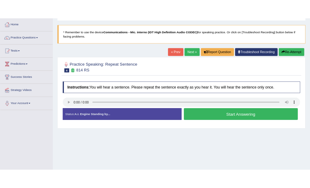
scroll to position [31, 0]
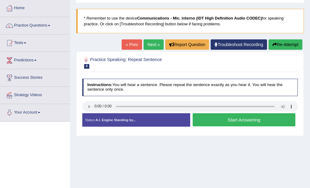
click at [151, 47] on link "Next »" at bounding box center [154, 44] width 20 height 10
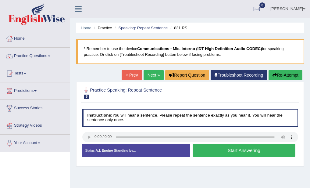
click at [234, 153] on button "Start Answering" at bounding box center [244, 150] width 103 height 13
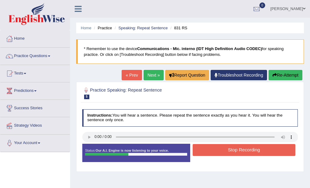
click at [219, 149] on button "Stop Recording" at bounding box center [244, 150] width 103 height 12
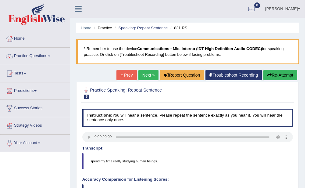
click at [144, 75] on link "Next »" at bounding box center [149, 75] width 20 height 10
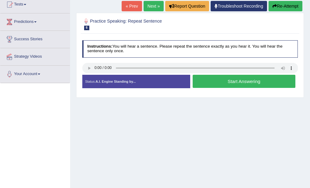
click at [90, 78] on div "Status: A.I. Engine Standing by..." at bounding box center [136, 81] width 108 height 13
click at [217, 82] on button "Start Answering" at bounding box center [244, 81] width 103 height 13
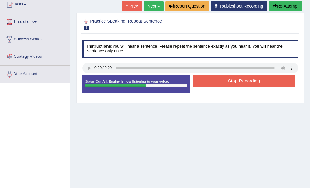
click at [248, 81] on button "Stop Recording" at bounding box center [244, 81] width 103 height 12
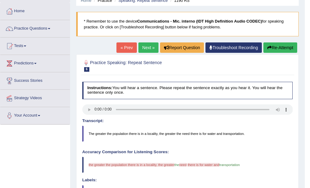
scroll to position [8, 0]
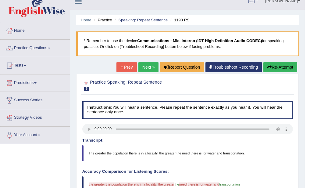
click at [147, 68] on link "Next »" at bounding box center [149, 67] width 20 height 10
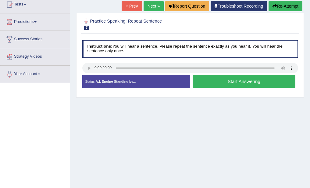
click at [239, 83] on button "Start Answering" at bounding box center [244, 81] width 103 height 13
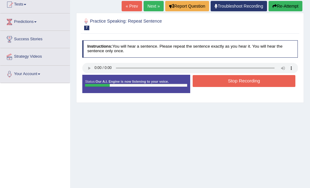
click at [238, 80] on button "Stop Recording" at bounding box center [244, 81] width 103 height 12
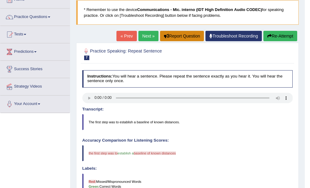
scroll to position [8, 0]
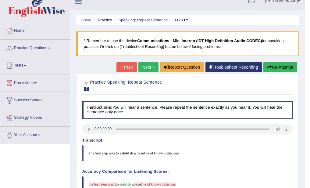
click at [148, 65] on link "Next »" at bounding box center [149, 67] width 20 height 10
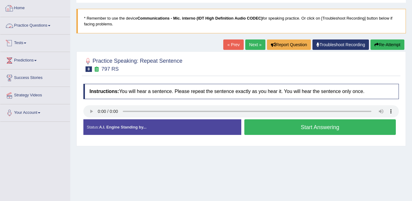
click at [25, 22] on link "Practice Questions" at bounding box center [35, 24] width 70 height 15
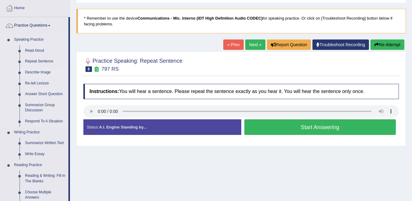
click at [30, 71] on link "Describe Image" at bounding box center [45, 72] width 46 height 11
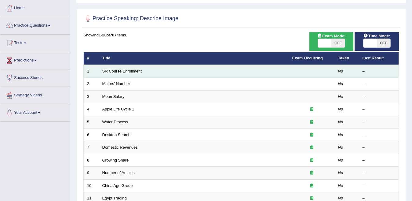
click at [128, 71] on link "Six Course Enrollment" at bounding box center [121, 71] width 39 height 5
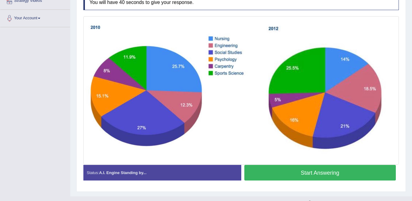
scroll to position [136, 0]
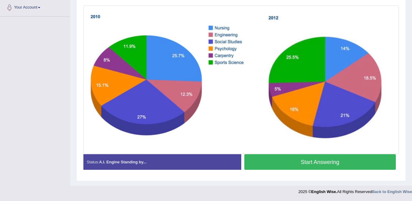
click at [300, 160] on button "Start Answering" at bounding box center [320, 162] width 152 height 16
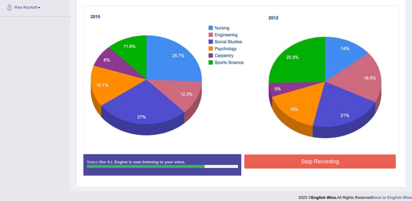
click at [271, 161] on button "Stop Recording" at bounding box center [320, 161] width 152 height 14
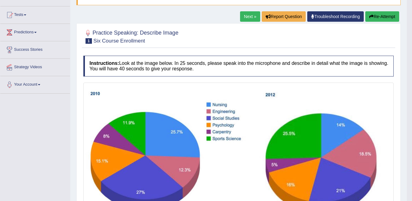
scroll to position [44, 0]
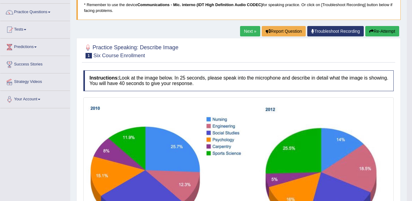
click at [391, 32] on button "Re-Attempt" at bounding box center [382, 31] width 34 height 10
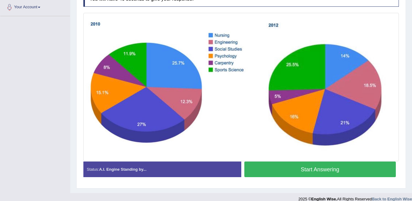
scroll to position [143, 0]
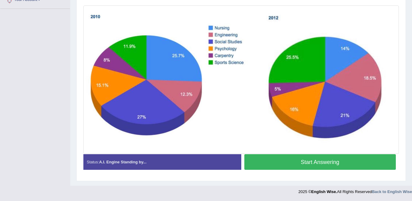
click at [334, 158] on button "Start Answering" at bounding box center [320, 162] width 152 height 16
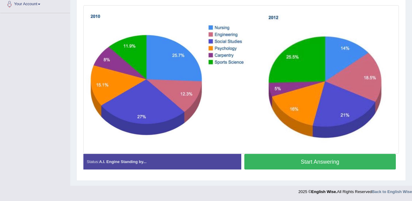
scroll to position [139, 0]
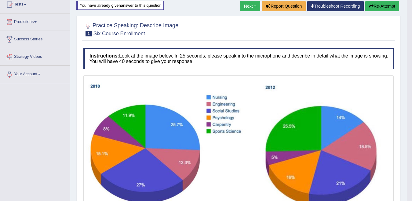
scroll to position [47, 0]
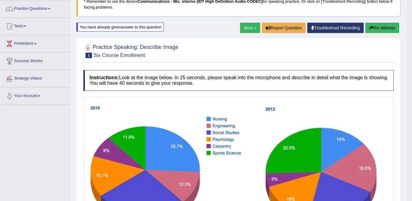
click at [372, 31] on button "Re-Attempt" at bounding box center [382, 28] width 34 height 10
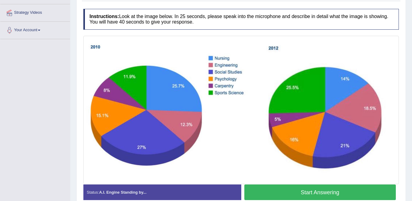
click at [252, 189] on button "Start Answering" at bounding box center [320, 192] width 152 height 16
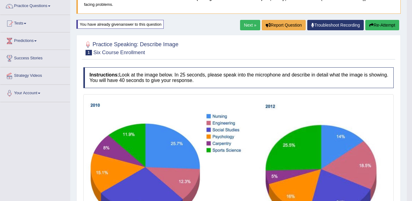
scroll to position [21, 0]
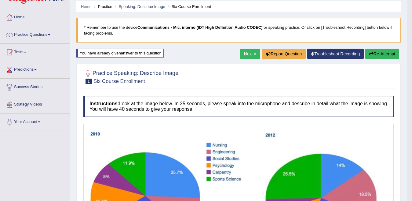
click at [249, 55] on link "Next »" at bounding box center [250, 54] width 20 height 10
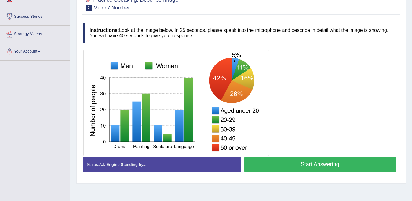
click at [269, 157] on button "Start Answering" at bounding box center [320, 164] width 152 height 16
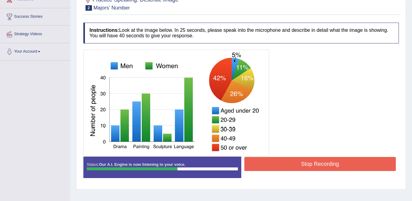
click at [306, 162] on button "Stop Recording" at bounding box center [320, 164] width 152 height 14
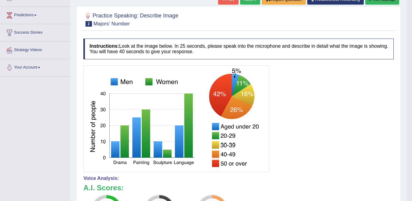
scroll to position [61, 0]
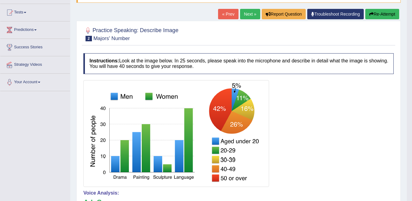
click at [376, 13] on button "Re-Attempt" at bounding box center [382, 14] width 34 height 10
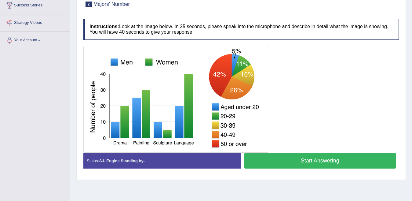
click at [280, 159] on button "Start Answering" at bounding box center [320, 161] width 152 height 16
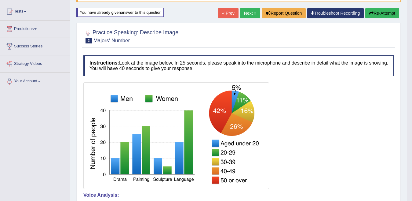
scroll to position [42, 0]
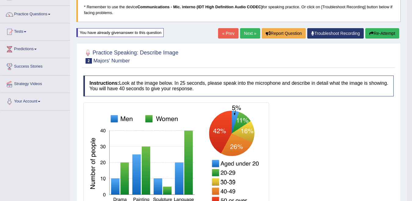
click at [249, 33] on link "Next »" at bounding box center [250, 33] width 20 height 10
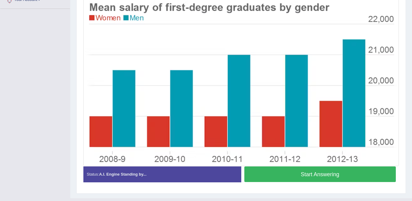
scroll to position [143, 0]
click at [297, 178] on button "Start Answering" at bounding box center [320, 174] width 152 height 16
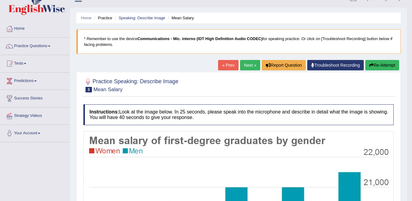
scroll to position [7, 0]
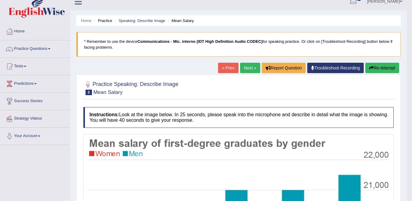
click at [248, 67] on link "Next »" at bounding box center [250, 68] width 20 height 10
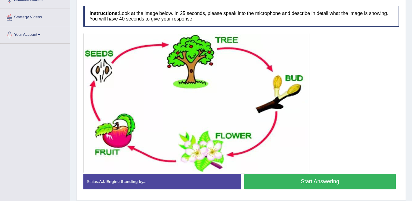
scroll to position [128, 0]
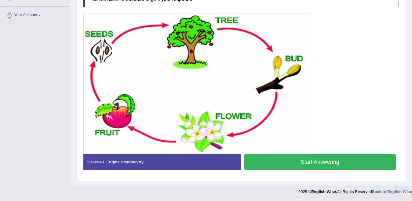
click at [286, 161] on button "Start Answering" at bounding box center [320, 162] width 152 height 16
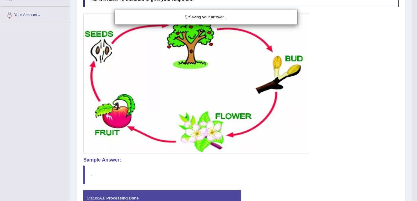
click at [348, 140] on div "Saving your answer..." at bounding box center [208, 100] width 417 height 201
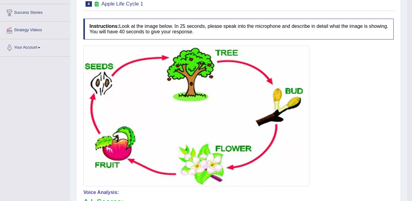
scroll to position [6, 0]
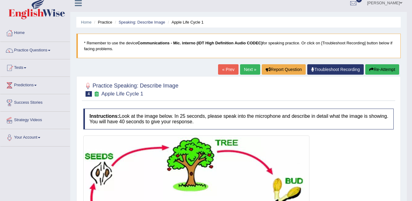
click at [248, 70] on link "Next »" at bounding box center [250, 69] width 20 height 10
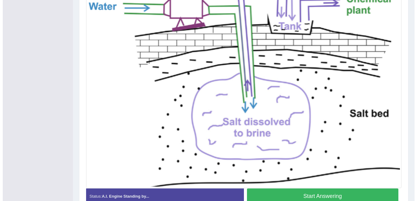
scroll to position [167, 0]
